Goal: Task Accomplishment & Management: Manage account settings

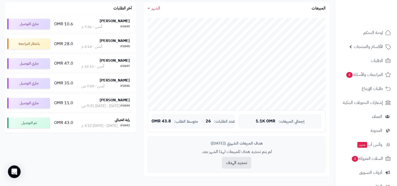
scroll to position [101, 0]
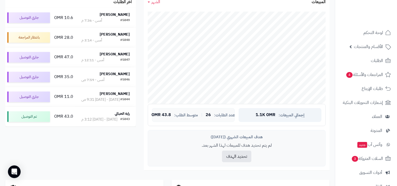
click at [258, 114] on span "1.1K OMR" at bounding box center [266, 115] width 20 height 5
copy span "1.1K"
click at [242, 113] on div "إجمالي المبيعات: 1.1K OMR" at bounding box center [280, 115] width 83 height 14
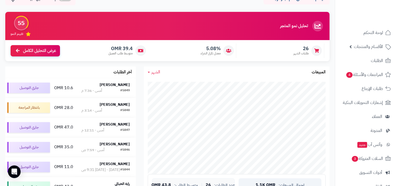
scroll to position [27, 0]
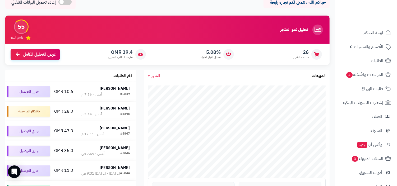
click at [154, 74] on span "الشهر" at bounding box center [156, 76] width 9 height 6
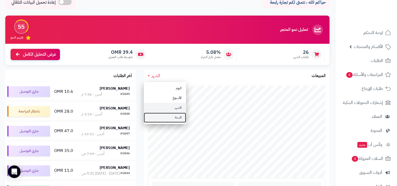
click at [168, 116] on link "السنة" at bounding box center [165, 118] width 42 height 10
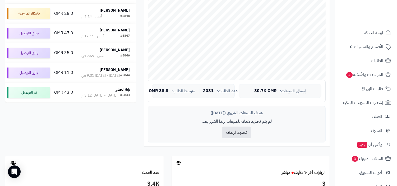
scroll to position [144, 0]
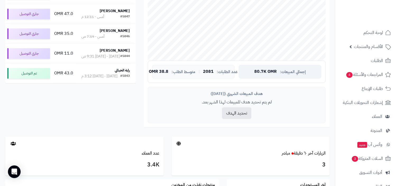
click at [260, 71] on span "80.7K OMR" at bounding box center [265, 72] width 22 height 5
copy span "80.7K"
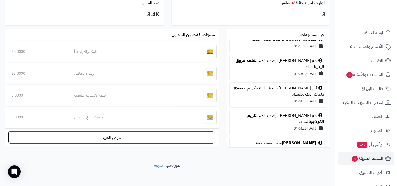
scroll to position [69, 0]
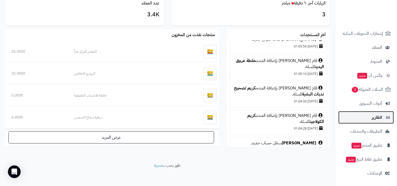
click at [358, 121] on link "التقارير" at bounding box center [367, 117] width 56 height 13
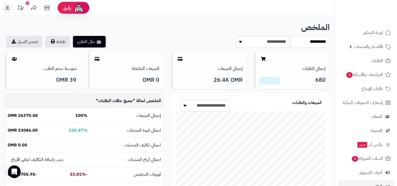
click at [312, 41] on select "**********" at bounding box center [310, 42] width 39 height 12
click at [358, 52] on link "الأقسام والمنتجات" at bounding box center [367, 46] width 56 height 13
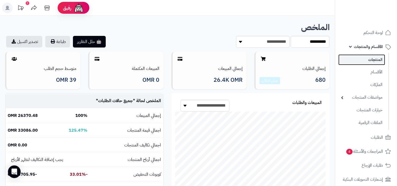
click at [358, 61] on link "المنتجات" at bounding box center [362, 59] width 47 height 11
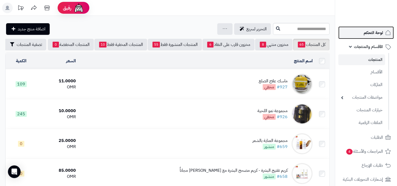
click at [358, 36] on link "لوحة التحكم" at bounding box center [367, 32] width 56 height 13
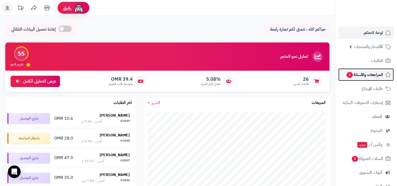
click at [380, 78] on span "المراجعات والأسئلة 4" at bounding box center [364, 74] width 37 height 7
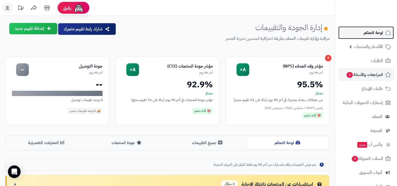
click at [361, 29] on link "لوحة التحكم" at bounding box center [367, 32] width 56 height 13
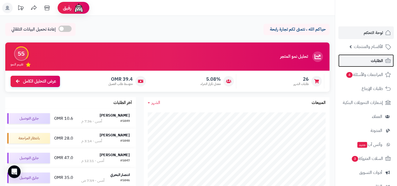
click at [371, 58] on span "الطلبات" at bounding box center [377, 60] width 12 height 7
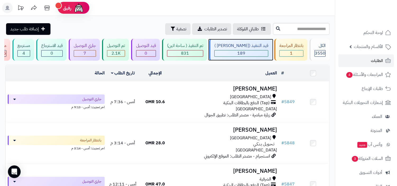
click at [261, 57] on div "قيد التنفيذ (صن مارت ) 189" at bounding box center [240, 50] width 63 height 22
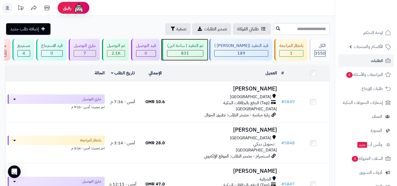
click at [207, 56] on div "تم التنفيذ ( ساحة اتين) 831" at bounding box center [184, 50] width 45 height 22
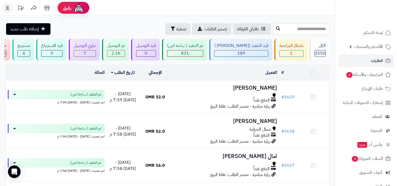
click at [253, 94] on div at bounding box center [226, 95] width 104 height 4
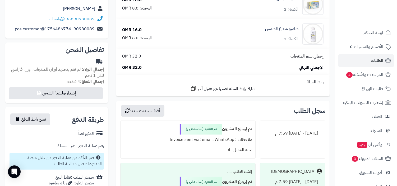
scroll to position [56, 0]
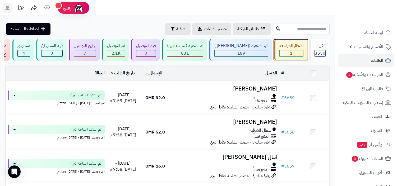
click at [281, 51] on div "1" at bounding box center [292, 54] width 24 height 6
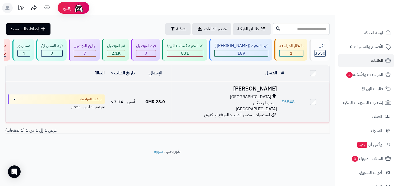
click at [259, 102] on span "تـحـويـل بـنـكـي" at bounding box center [264, 103] width 21 height 6
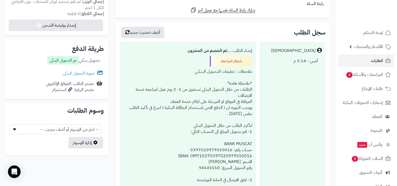
scroll to position [223, 0]
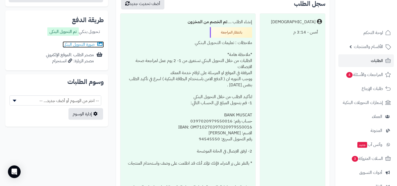
click at [72, 42] on link "صورة التحويل البنكى" at bounding box center [83, 45] width 41 height 6
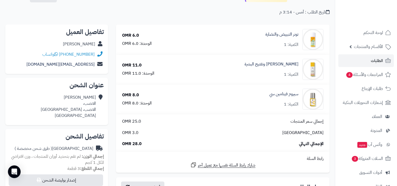
scroll to position [0, 0]
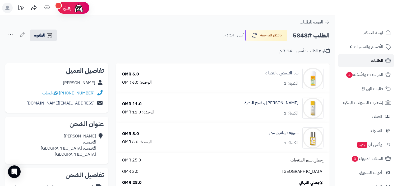
click at [343, 58] on link "الطلبات" at bounding box center [367, 60] width 56 height 13
